Goal: Navigation & Orientation: Understand site structure

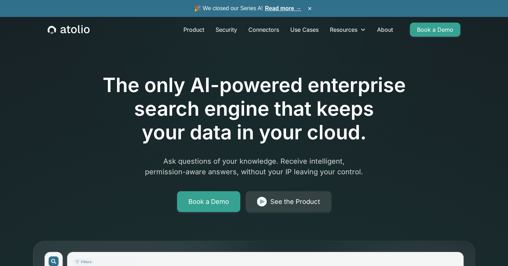
click at [292, 5] on link "Read more →" at bounding box center [283, 8] width 36 height 6
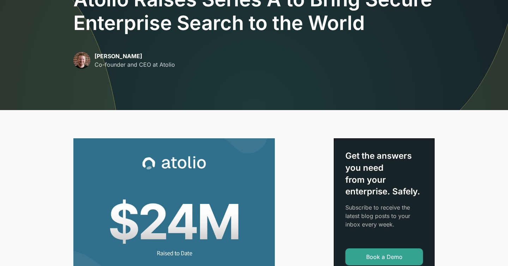
scroll to position [26, 0]
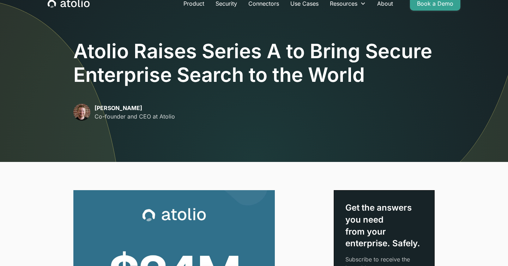
click at [76, 6] on icon "home" at bounding box center [69, 3] width 42 height 9
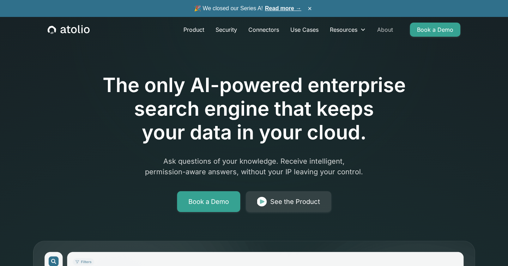
click at [387, 34] on link "About" at bounding box center [384, 30] width 27 height 14
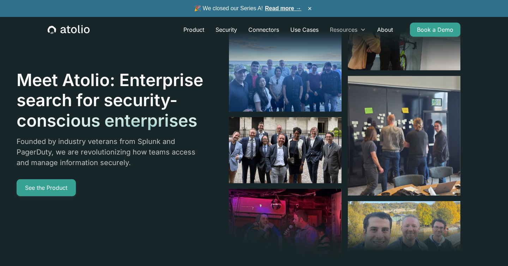
click at [357, 31] on div "Resources" at bounding box center [344, 29] width 28 height 8
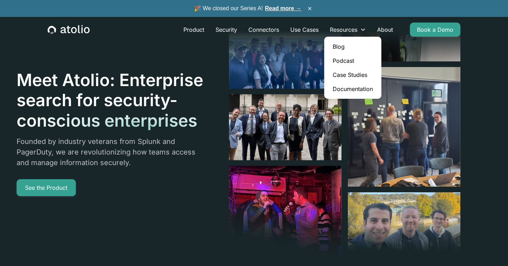
click at [103, 54] on div "Meet Atolio: Enterprise search for security-conscious enterprises Founded by in…" at bounding box center [239, 133] width 444 height 266
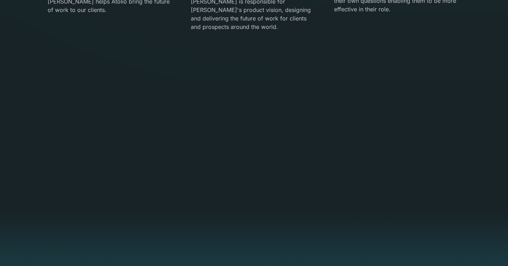
scroll to position [1343, 0]
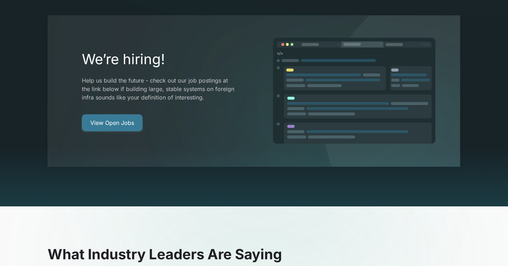
click at [125, 114] on link "View Open Jobs" at bounding box center [112, 122] width 61 height 17
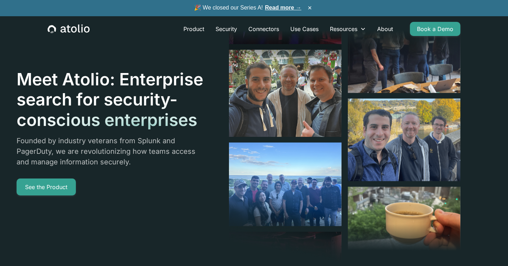
scroll to position [0, 0]
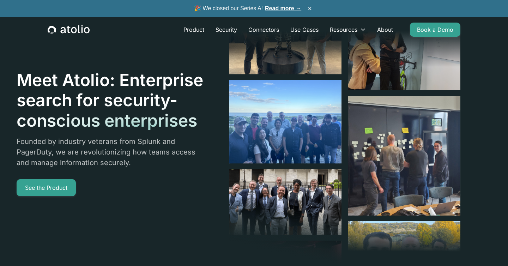
click at [72, 34] on div "Product Security Connectors Use Cases Resources Blog Podcast Case Studies Docum…" at bounding box center [254, 29] width 430 height 25
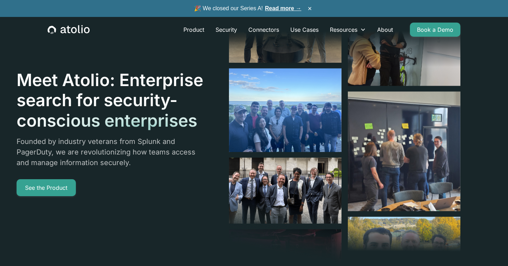
click at [72, 32] on icon "home" at bounding box center [74, 30] width 6 height 6
